Goal: Information Seeking & Learning: Find contact information

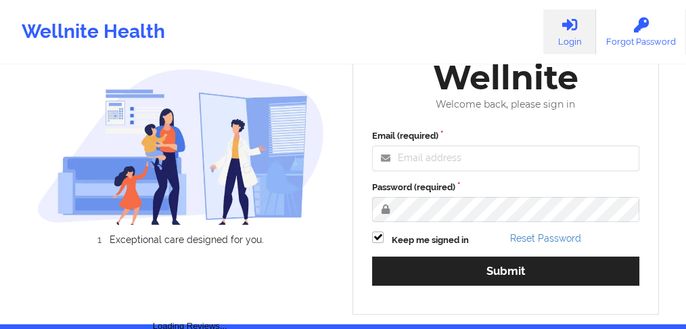
scroll to position [116, 0]
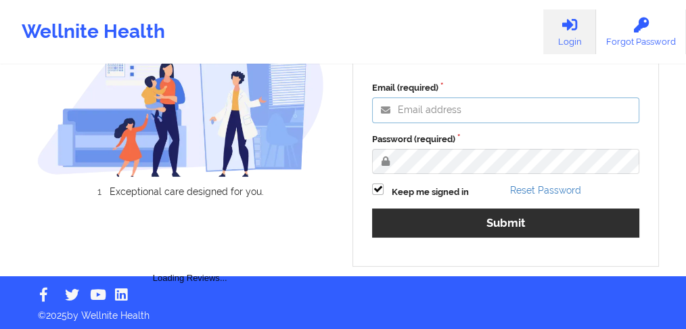
type input "[EMAIL_ADDRESS][PERSON_NAME][DOMAIN_NAME]"
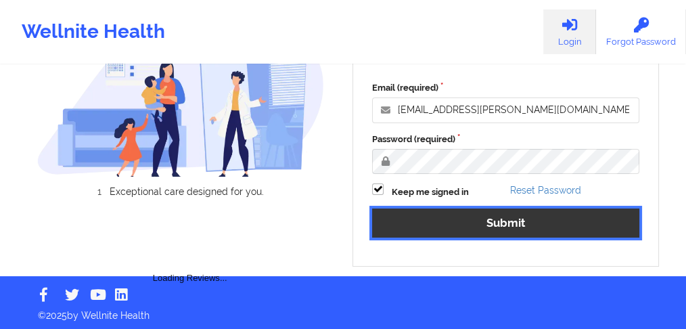
click at [439, 210] on button "Submit" at bounding box center [505, 222] width 267 height 29
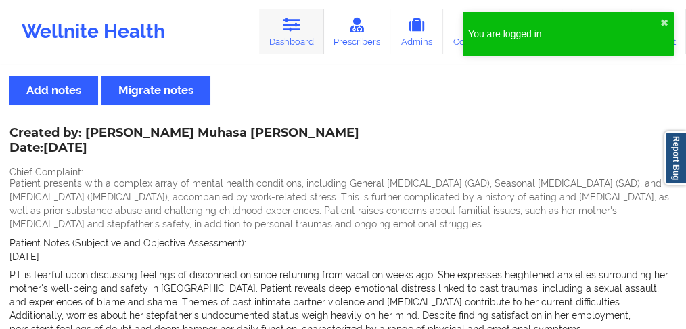
click at [298, 28] on icon at bounding box center [292, 25] width 18 height 15
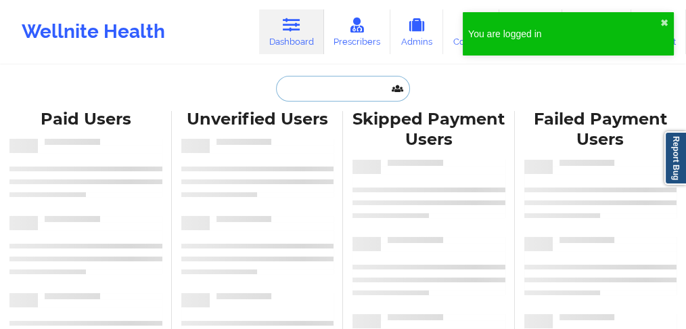
click at [296, 89] on input "text" at bounding box center [343, 89] width 134 height 26
paste input "[PERSON_NAME]"
type input "[PERSON_NAME]"
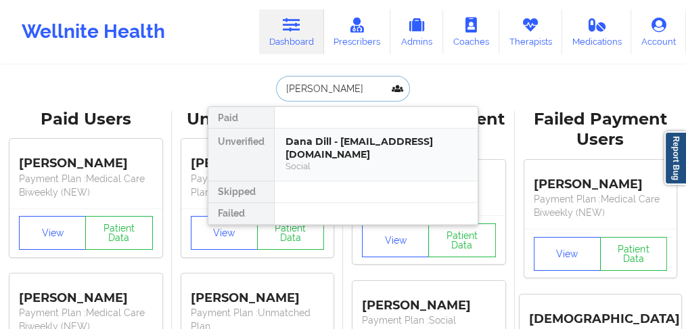
click at [342, 136] on div "Dana Dill - [EMAIL_ADDRESS][DOMAIN_NAME]" at bounding box center [376, 147] width 181 height 25
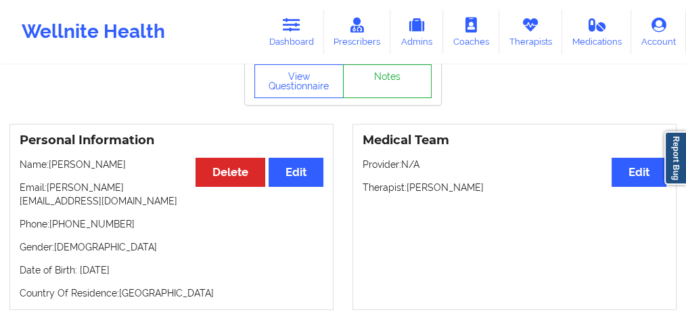
scroll to position [45, 0]
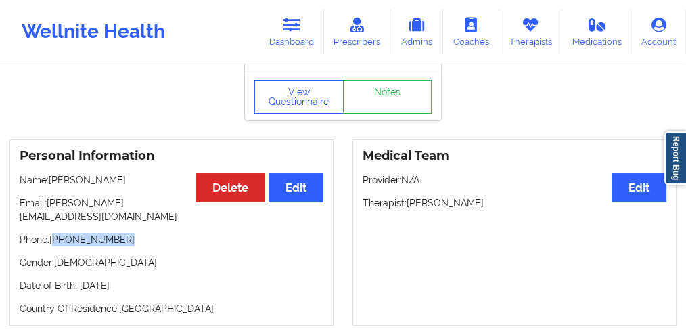
drag, startPoint x: 129, startPoint y: 228, endPoint x: 55, endPoint y: 230, distance: 73.1
click at [55, 233] on p "Phone: [PHONE_NUMBER]" at bounding box center [172, 240] width 304 height 14
copy p "[PHONE_NUMBER]"
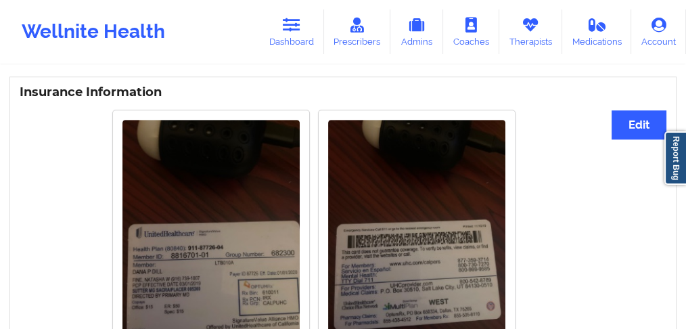
scroll to position [947, 0]
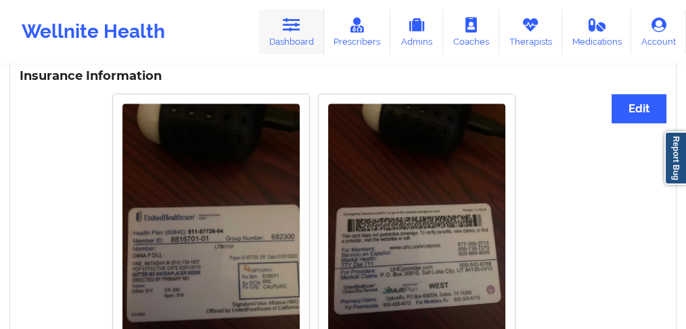
click at [281, 42] on link "Dashboard" at bounding box center [291, 31] width 65 height 45
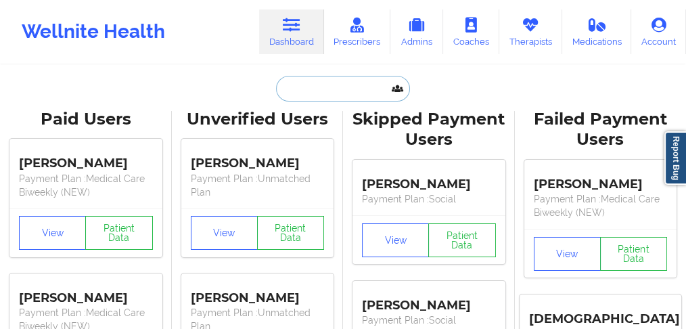
click at [317, 91] on input "text" at bounding box center [343, 89] width 134 height 26
paste input "[PERSON_NAME]"
type input "[PERSON_NAME]"
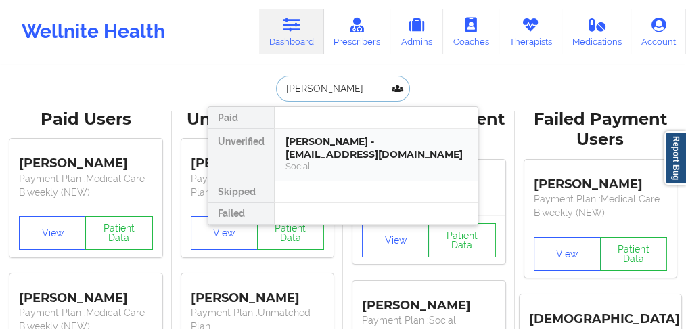
click at [313, 152] on div "[PERSON_NAME] - [EMAIL_ADDRESS][DOMAIN_NAME]" at bounding box center [376, 147] width 181 height 25
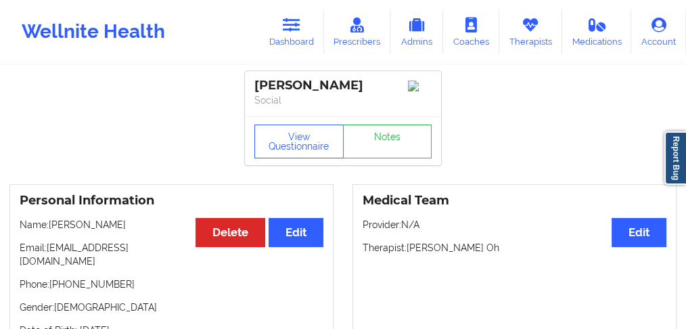
click at [110, 228] on p "Name: [PERSON_NAME]" at bounding box center [172, 225] width 304 height 14
copy p "[PERSON_NAME]"
click at [68, 229] on p "Name: [PERSON_NAME]" at bounding box center [172, 225] width 304 height 14
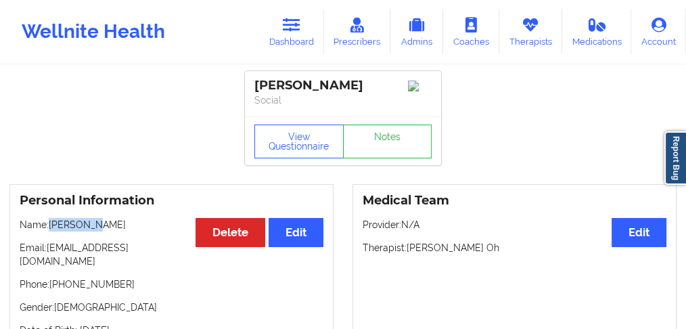
copy p "Chanelle"
click at [290, 45] on link "Dashboard" at bounding box center [291, 31] width 65 height 45
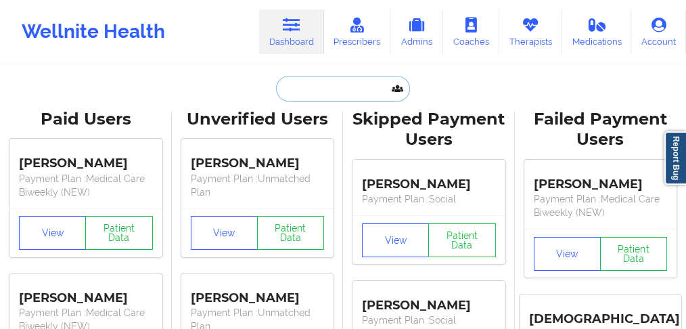
click at [298, 93] on input "text" at bounding box center [343, 89] width 134 height 26
paste input "[US_STATE][PERSON_NAME]"
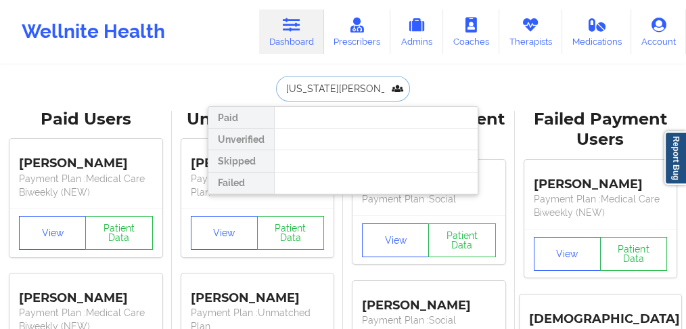
drag, startPoint x: 325, startPoint y: 86, endPoint x: 268, endPoint y: 89, distance: 56.9
click at [268, 89] on div "[US_STATE][PERSON_NAME] Paid Unverified Skipped Failed" at bounding box center [343, 89] width 271 height 26
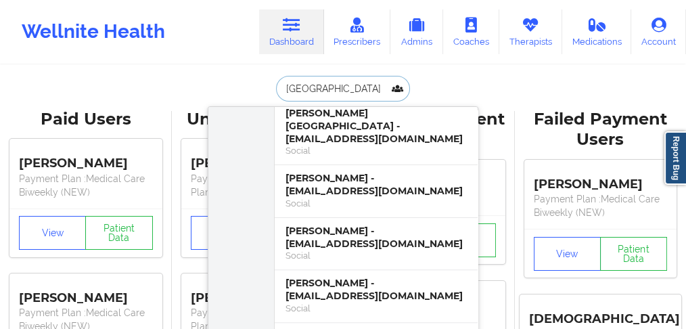
scroll to position [417, 0]
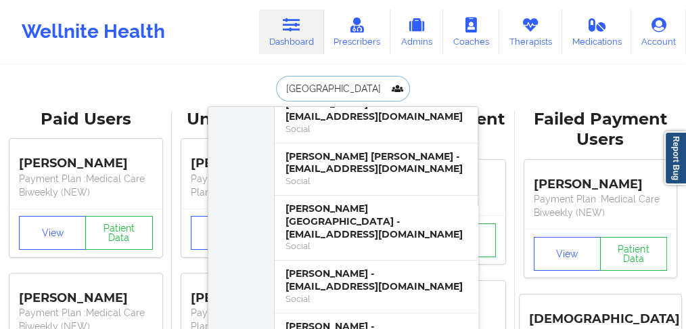
drag, startPoint x: 323, startPoint y: 87, endPoint x: 269, endPoint y: 87, distance: 54.8
click at [269, 87] on div "[PERSON_NAME] Paid Unverified [PERSON_NAME] - [EMAIL_ADDRESS][DOMAIN_NAME] Soci…" at bounding box center [343, 89] width 271 height 26
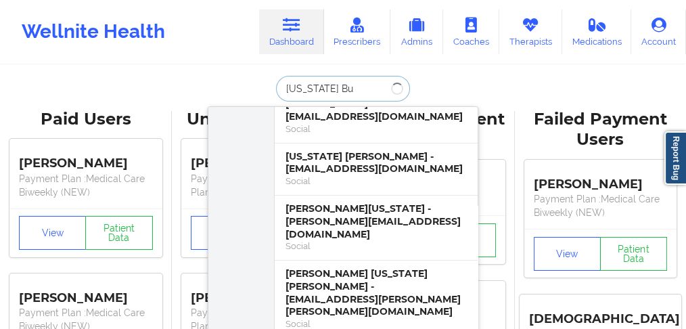
scroll to position [0, 0]
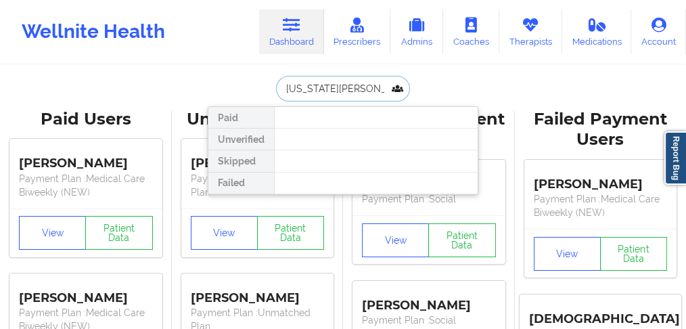
drag, startPoint x: 350, startPoint y: 83, endPoint x: 277, endPoint y: 87, distance: 73.2
click at [277, 87] on input "[US_STATE][PERSON_NAME][GEOGRAPHIC_DATA]" at bounding box center [343, 89] width 134 height 26
drag, startPoint x: 323, startPoint y: 78, endPoint x: 248, endPoint y: 89, distance: 75.1
click at [248, 89] on div "f , Paid Unverified Skipped Failed" at bounding box center [343, 89] width 271 height 26
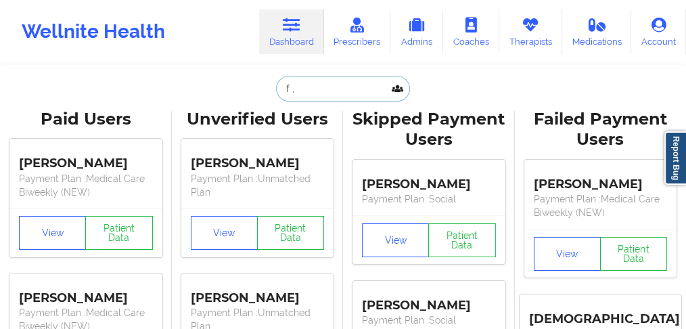
paste input "[PERSON_NAME]"
type input "[PERSON_NAME]"
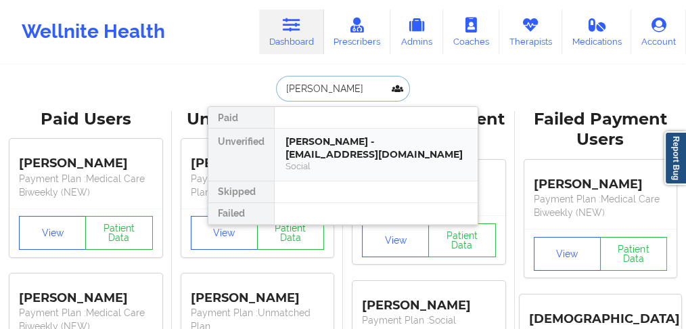
click at [305, 156] on div "[PERSON_NAME] - [EMAIL_ADDRESS][DOMAIN_NAME]" at bounding box center [376, 147] width 181 height 25
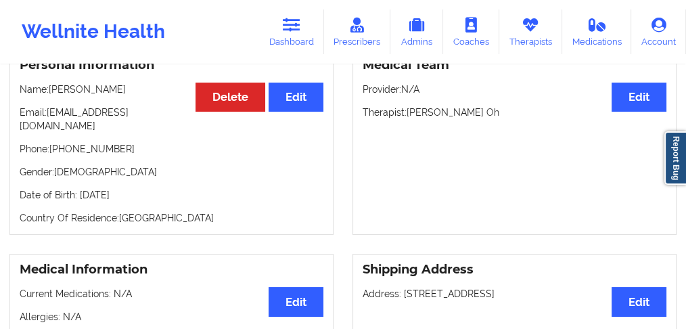
scroll to position [180, 0]
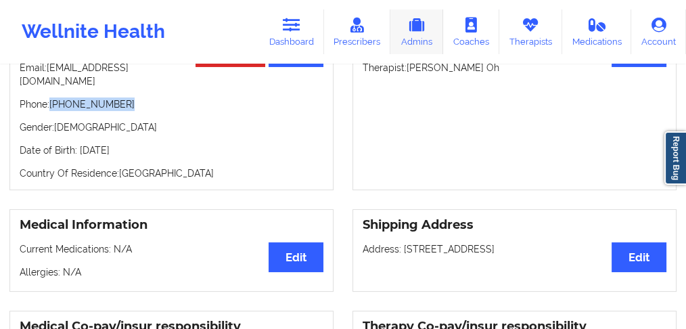
drag, startPoint x: 124, startPoint y: 95, endPoint x: 406, endPoint y: 32, distance: 288.4
click at [55, 97] on p "Phone: [PHONE_NUMBER]" at bounding box center [172, 104] width 304 height 14
copy p "786) 494-1074"
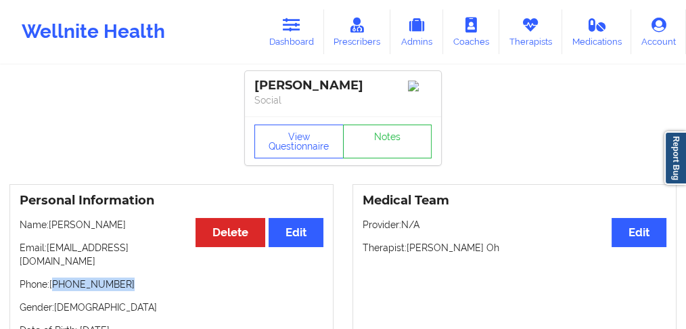
scroll to position [0, 0]
drag, startPoint x: 298, startPoint y: 43, endPoint x: 300, endPoint y: 57, distance: 13.6
click at [298, 43] on link "Dashboard" at bounding box center [291, 31] width 65 height 45
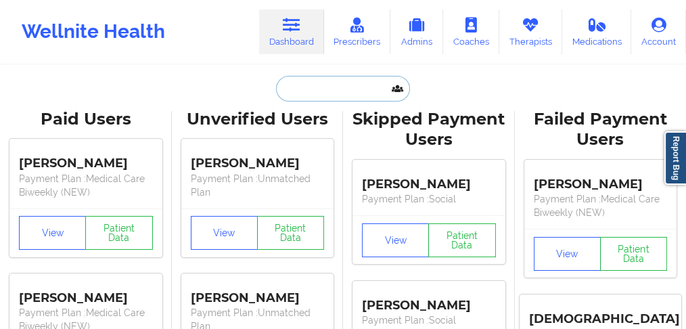
click at [306, 86] on input "text" at bounding box center [343, 89] width 134 height 26
paste input "[PERSON_NAME] De Can"
type input "[PERSON_NAME] De Can"
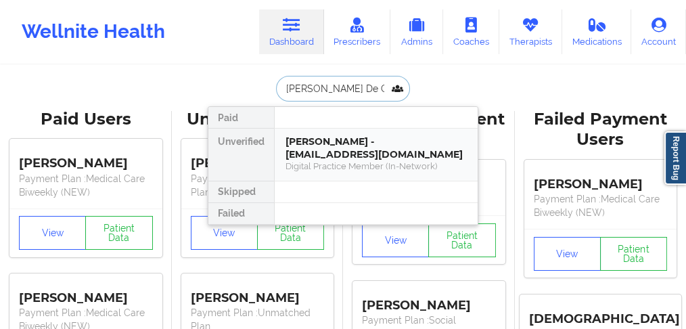
click at [338, 152] on div "[PERSON_NAME] - [EMAIL_ADDRESS][DOMAIN_NAME]" at bounding box center [376, 147] width 181 height 25
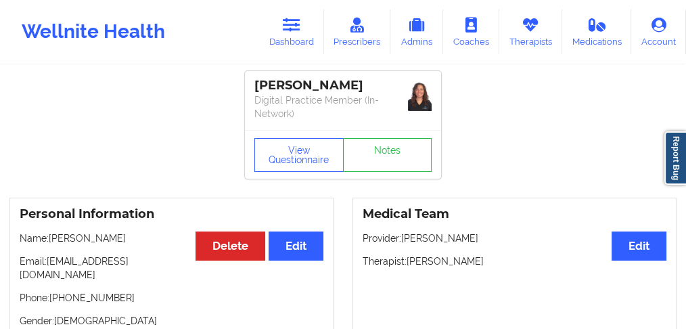
drag, startPoint x: 129, startPoint y: 237, endPoint x: 50, endPoint y: 234, distance: 78.6
click at [50, 234] on p "Name: [PERSON_NAME]" at bounding box center [172, 238] width 304 height 14
copy p "[PERSON_NAME]"
drag, startPoint x: 117, startPoint y: 281, endPoint x: 55, endPoint y: 284, distance: 62.3
click at [55, 291] on p "Phone: [PHONE_NUMBER]" at bounding box center [172, 298] width 304 height 14
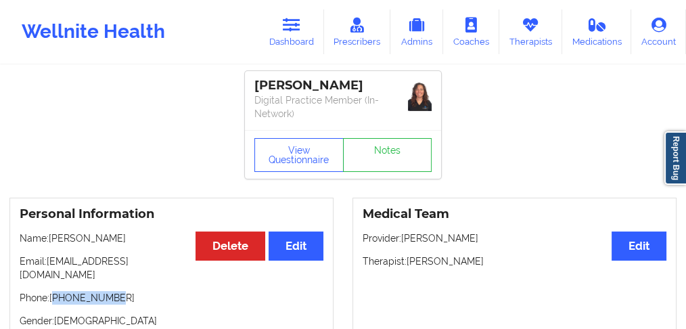
copy p "15615680671"
drag, startPoint x: 129, startPoint y: 238, endPoint x: 51, endPoint y: 238, distance: 78.5
click at [51, 238] on p "Name: [PERSON_NAME]" at bounding box center [172, 238] width 304 height 14
copy p "[PERSON_NAME]"
click at [299, 35] on link "Dashboard" at bounding box center [291, 31] width 65 height 45
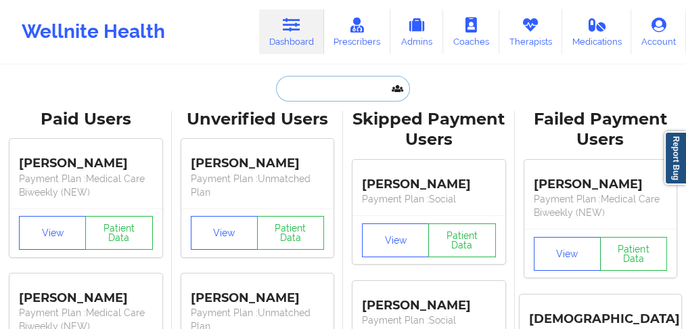
drag, startPoint x: 311, startPoint y: 91, endPoint x: 322, endPoint y: 88, distance: 11.3
click at [311, 91] on input "text" at bounding box center [343, 89] width 134 height 26
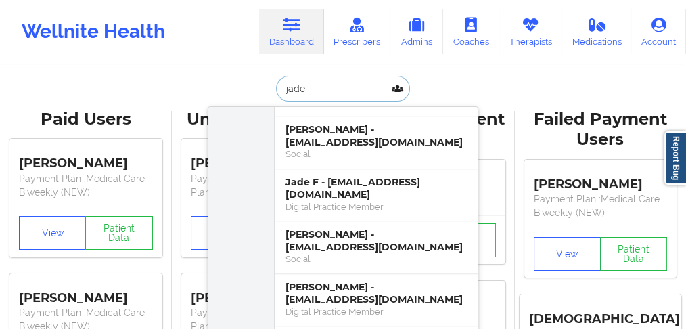
scroll to position [1353, 0]
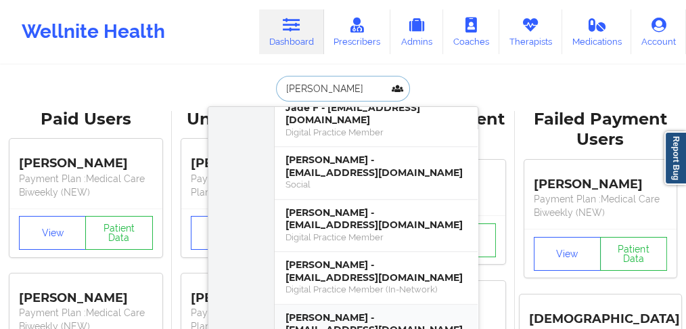
type input "[PERSON_NAME]"
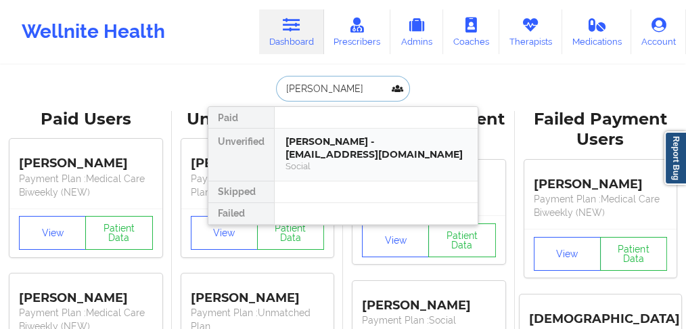
click at [337, 152] on div "[PERSON_NAME] - [EMAIL_ADDRESS][DOMAIN_NAME]" at bounding box center [376, 147] width 181 height 25
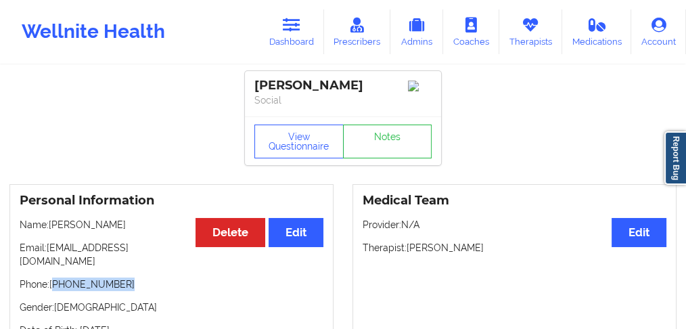
drag, startPoint x: 126, startPoint y: 273, endPoint x: 55, endPoint y: 274, distance: 70.4
click at [55, 277] on p "Phone: [PHONE_NUMBER]" at bounding box center [172, 284] width 304 height 14
copy p "[PHONE_NUMBER]"
click at [127, 229] on p "Name: [PERSON_NAME]" at bounding box center [172, 225] width 304 height 14
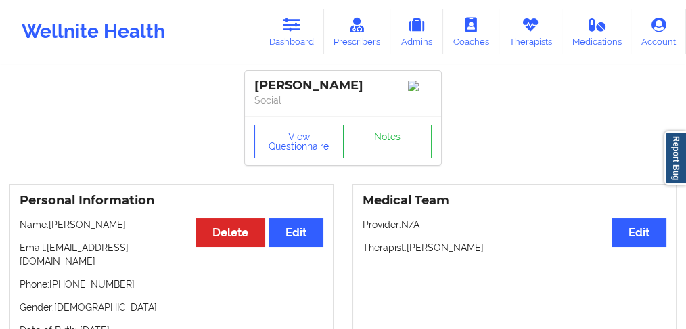
copy p "[PERSON_NAME]"
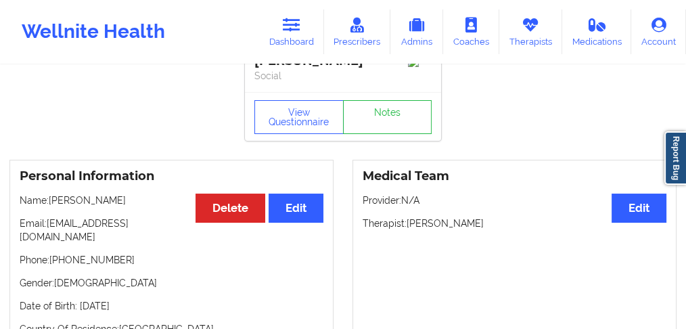
scroll to position [45, 0]
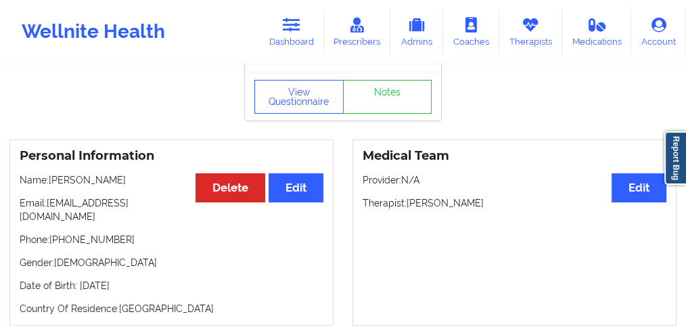
drag, startPoint x: 175, startPoint y: 273, endPoint x: 78, endPoint y: 275, distance: 96.1
click at [78, 279] on p "Date of Birth: [DEMOGRAPHIC_DATA]" at bounding box center [172, 286] width 304 height 14
